Goal: Transaction & Acquisition: Purchase product/service

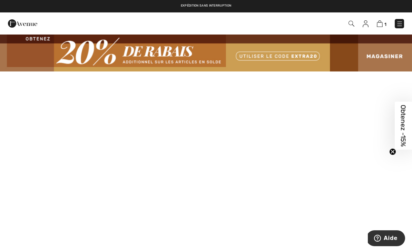
click at [386, 23] on span "1" at bounding box center [386, 24] width 2 height 5
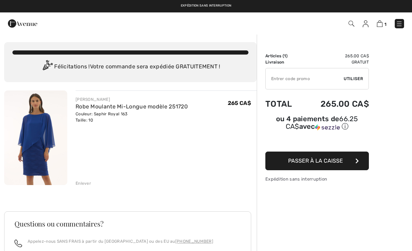
click at [99, 108] on link "Robe Moulante Mi-Longue modèle 251720" at bounding box center [132, 106] width 112 height 7
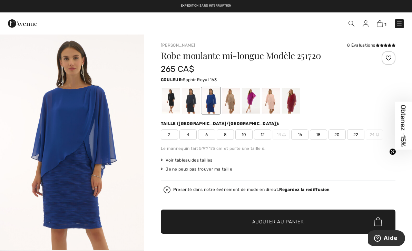
click at [383, 25] on img at bounding box center [380, 23] width 6 height 7
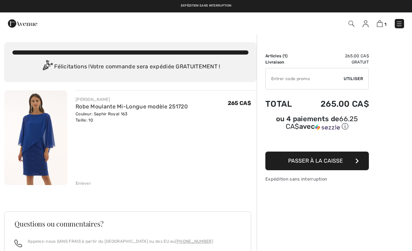
click at [84, 182] on div "Enlever" at bounding box center [84, 183] width 16 height 6
